Goal: Check status: Check status

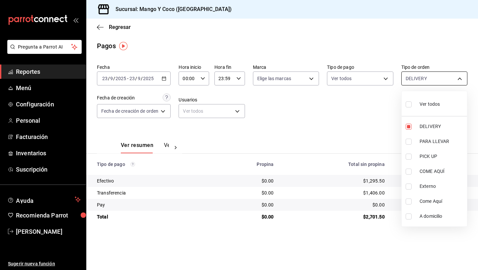
click at [420, 83] on body "Pregunta a Parrot AI Reportes Menú Configuración Personal Facturación Inventari…" at bounding box center [239, 135] width 478 height 270
click at [411, 106] on input "checkbox" at bounding box center [409, 104] width 6 height 6
checkbox input "true"
type input "5d557e33-8e3b-4e7a-adf0-e2d1449f445d,e47f4cf5-f69b-47dd-93b4-00143df15fe9,27a36…"
checkbox input "true"
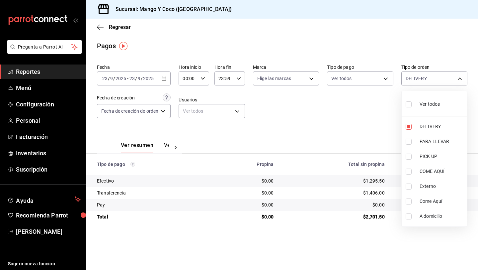
checkbox input "true"
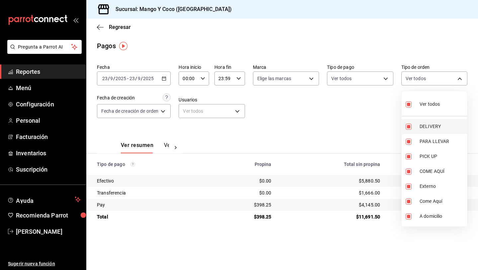
click at [407, 128] on input "checkbox" at bounding box center [409, 126] width 6 height 6
checkbox input "false"
type input "e47f4cf5-f69b-47dd-93b4-00143df15fe9,27a364d8-6312-4869-99a1-f3fb819ac42e,71ca7…"
checkbox input "false"
